Goal: Complete application form: Complete application form

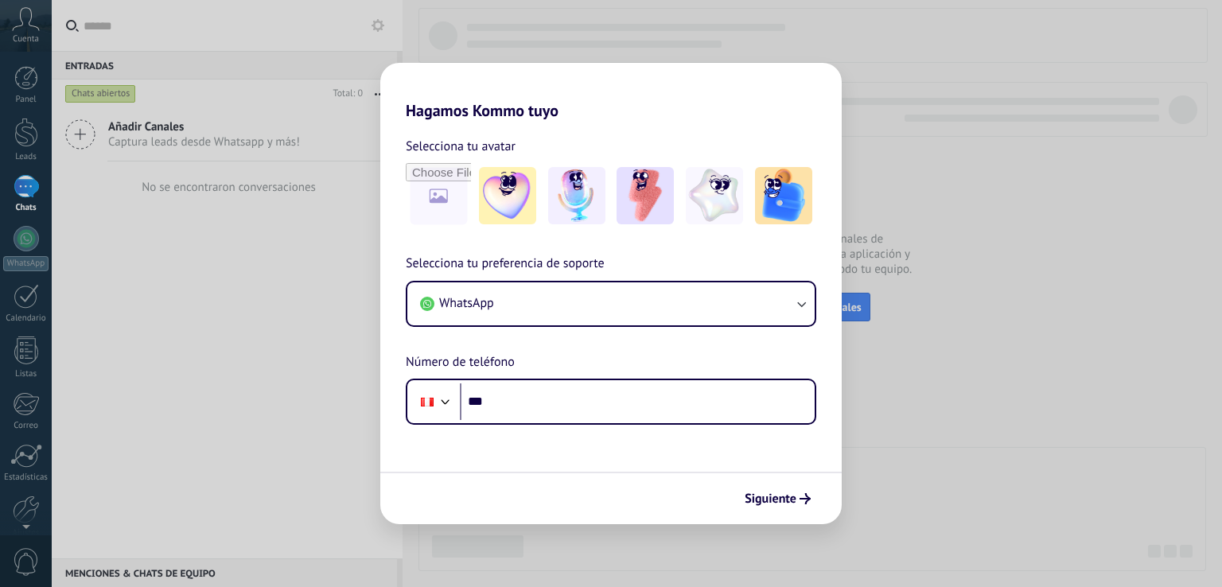
click at [948, 393] on div "Hagamos Kommo tuyo Selecciona tu avatar Selecciona tu preferencia de soporte Wh…" at bounding box center [611, 293] width 1222 height 587
click at [776, 500] on span "Siguiente" at bounding box center [771, 498] width 52 height 11
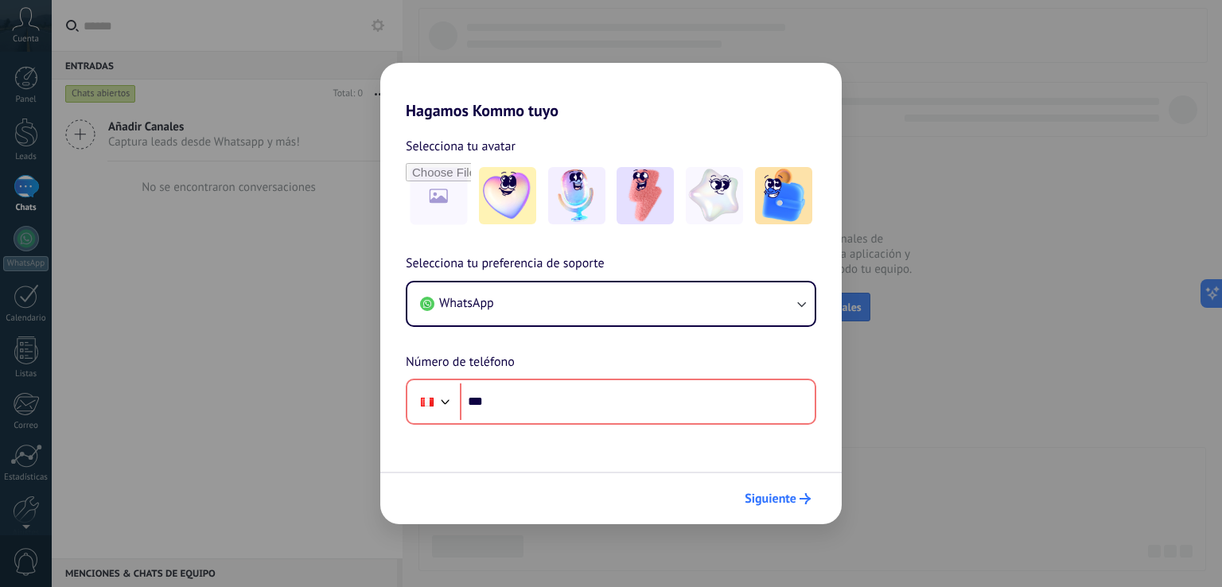
click at [776, 500] on span "Siguiente" at bounding box center [771, 498] width 52 height 11
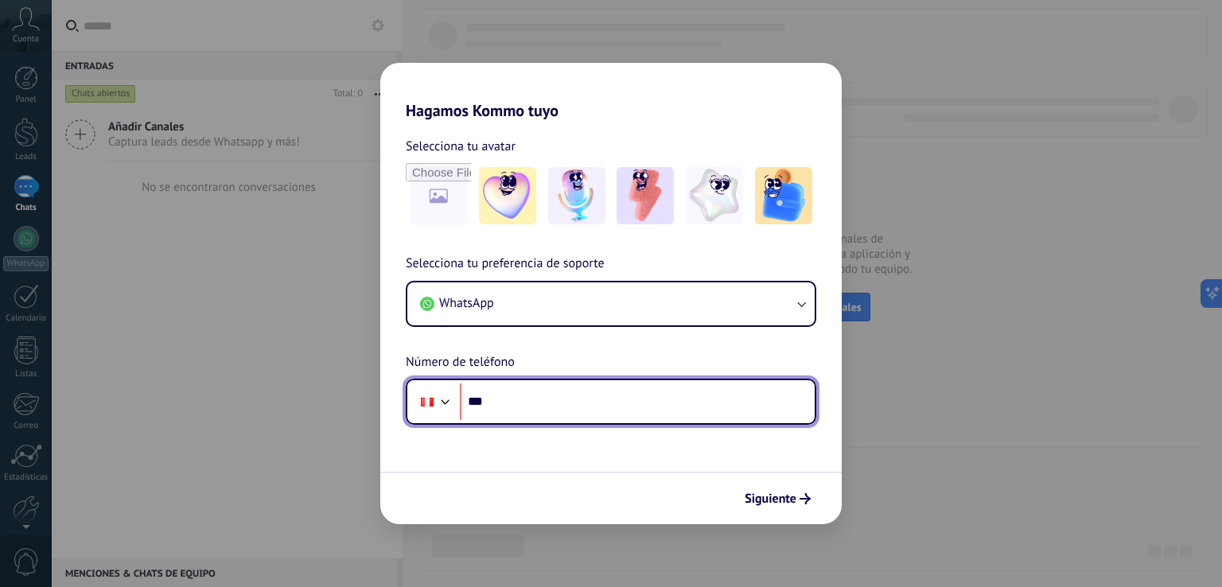
click at [497, 388] on input "***" at bounding box center [637, 402] width 355 height 37
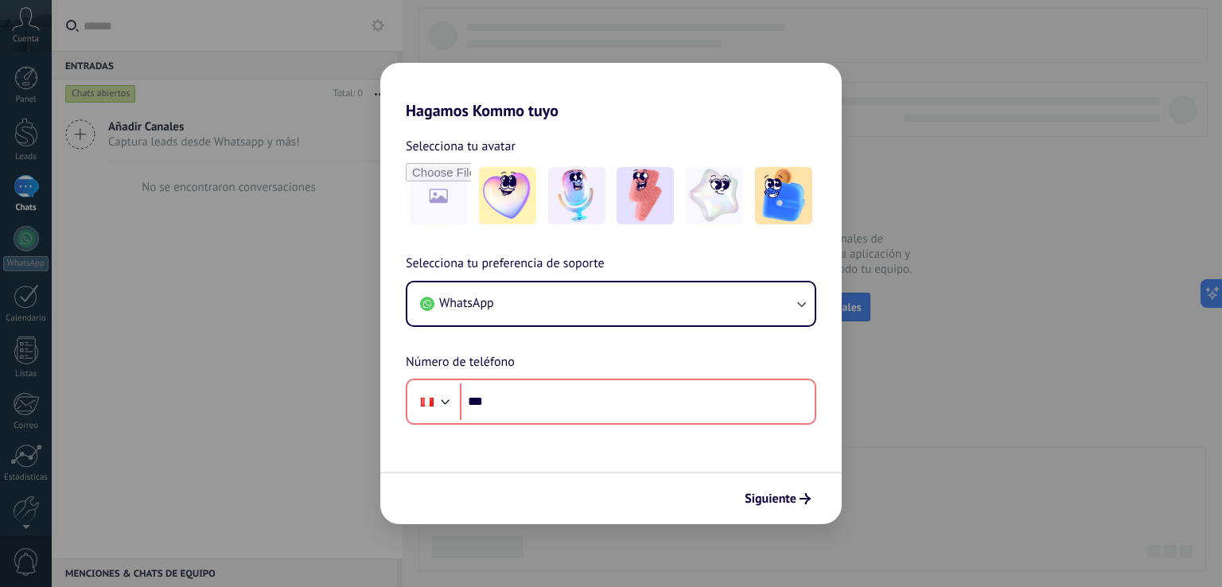
click at [204, 117] on div "Hagamos Kommo tuyo Selecciona tu avatar Selecciona tu preferencia de soporte Wh…" at bounding box center [611, 293] width 1222 height 587
click at [248, 86] on div "Hagamos Kommo tuyo Selecciona tu avatar Selecciona tu preferencia de soporte Wh…" at bounding box center [611, 293] width 1222 height 587
click at [930, 125] on div "Hagamos Kommo tuyo Selecciona tu avatar Selecciona tu preferencia de soporte Wh…" at bounding box center [611, 293] width 1222 height 587
click at [767, 500] on span "Siguiente" at bounding box center [771, 498] width 52 height 11
click at [272, 396] on div "Hagamos Kommo tuyo Selecciona tu avatar Selecciona tu preferencia de soporte Wh…" at bounding box center [611, 293] width 1222 height 587
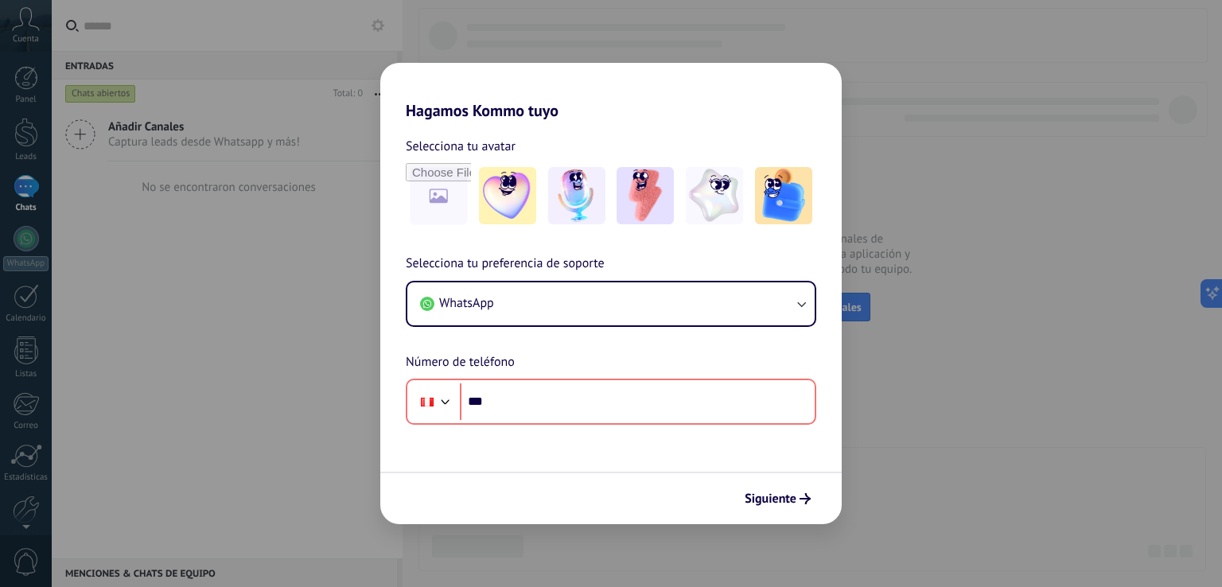
click at [25, 25] on div "Hagamos Kommo tuyo Selecciona tu avatar Selecciona tu preferencia de soporte Wh…" at bounding box center [611, 293] width 1222 height 587
click at [136, 279] on div "Hagamos Kommo tuyo Selecciona tu avatar Selecciona tu preferencia de soporte Wh…" at bounding box center [611, 293] width 1222 height 587
click at [132, 281] on div "Hagamos Kommo tuyo Selecciona tu avatar Selecciona tu preferencia de soporte Wh…" at bounding box center [611, 293] width 1222 height 587
click at [164, 273] on div "Hagamos Kommo tuyo Selecciona tu avatar Selecciona tu preferencia de soporte Wh…" at bounding box center [611, 293] width 1222 height 587
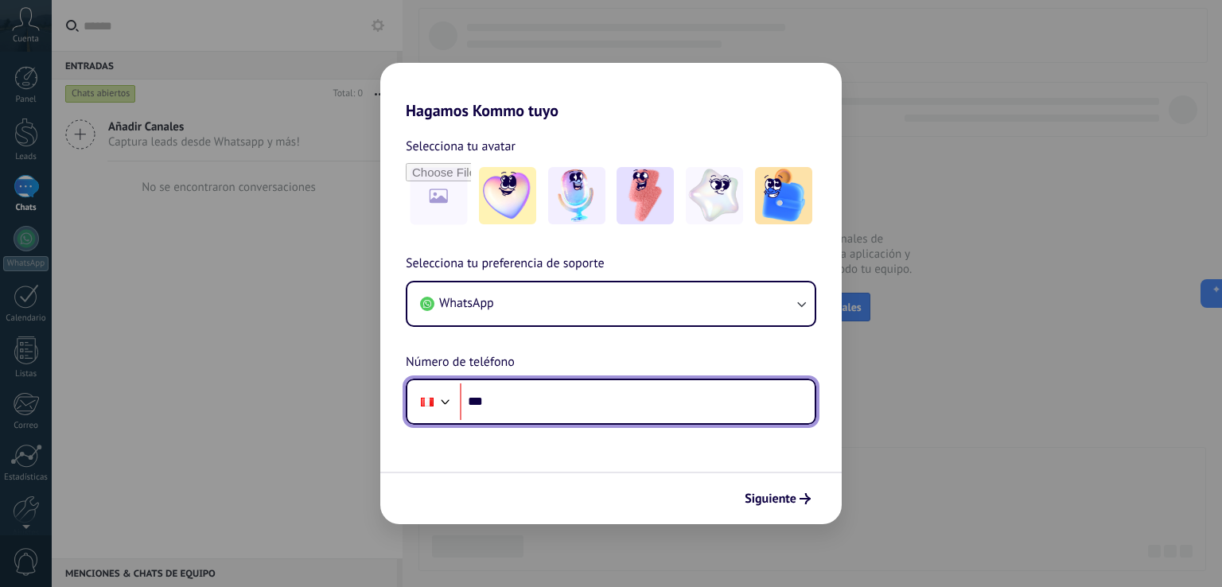
click at [567, 395] on input "***" at bounding box center [637, 402] width 355 height 37
